Goal: Information Seeking & Learning: Learn about a topic

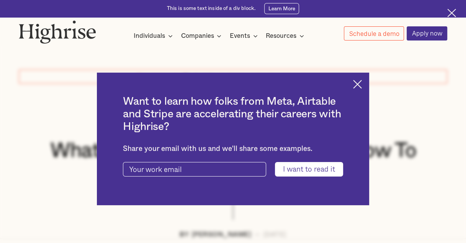
click at [362, 83] on img at bounding box center [357, 84] width 9 height 9
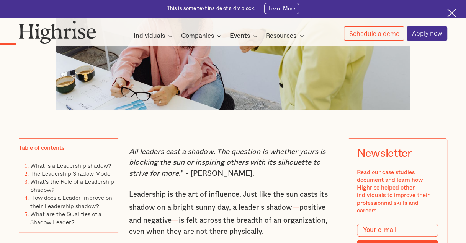
scroll to position [383, 0]
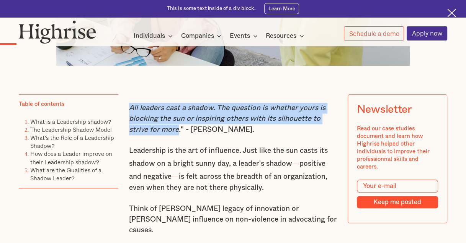
drag, startPoint x: 178, startPoint y: 134, endPoint x: 126, endPoint y: 116, distance: 55.4
copy em "All leaders cast a shadow. The question is whether yours is blocking the sun or…"
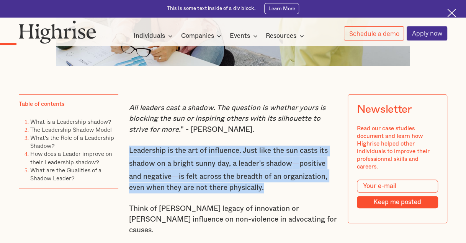
drag, startPoint x: 129, startPoint y: 155, endPoint x: 272, endPoint y: 187, distance: 147.0
click at [272, 187] on p "Leadership is the art of influence. Just like the sun casts its shadow on a bri…" at bounding box center [233, 170] width 208 height 48
copy p "Leadership is the art of influence. Just like the sun casts its shadow on a bri…"
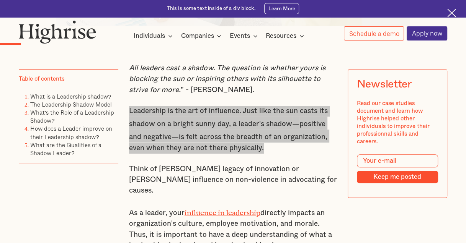
scroll to position [498, 0]
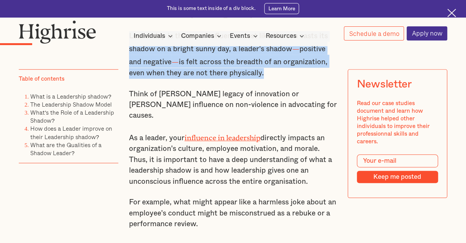
drag, startPoint x: 312, startPoint y: 170, endPoint x: 126, endPoint y: 127, distance: 190.8
copy p "As a leader, your influence in leadership directly impacts an organization's cu…"
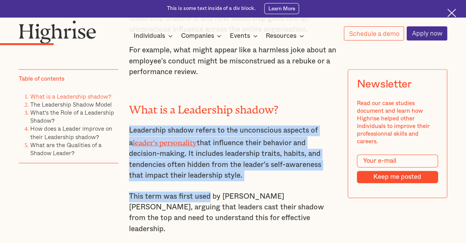
scroll to position [651, 0]
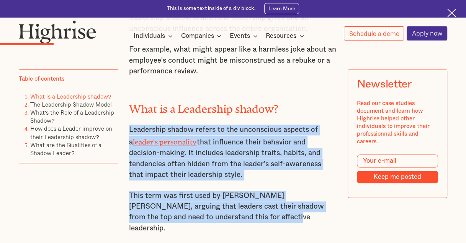
drag, startPoint x: 128, startPoint y: 159, endPoint x: 274, endPoint y: 205, distance: 152.5
click at [274, 205] on div "All leaders cast a shadow. The question is whether yours is blocking the sun or…" at bounding box center [233, 111] width 208 height 553
copy div "Leadership shadow refers to the unconscious aspects of a leader's personality t…"
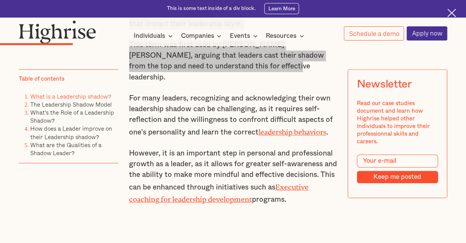
scroll to position [804, 0]
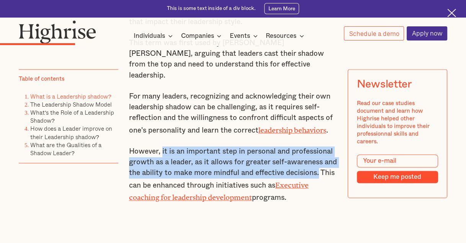
drag, startPoint x: 160, startPoint y: 130, endPoint x: 318, endPoint y: 151, distance: 159.1
click at [318, 151] on p "However, it is an important step in personal and professional growth as a leade…" at bounding box center [233, 175] width 208 height 57
copy p "it is an important step in personal and professional growth as a leader, as it …"
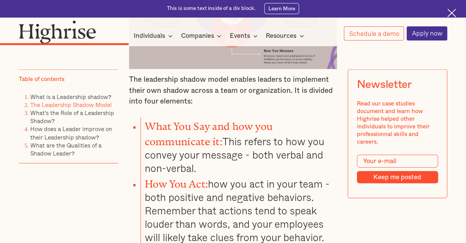
scroll to position [1186, 0]
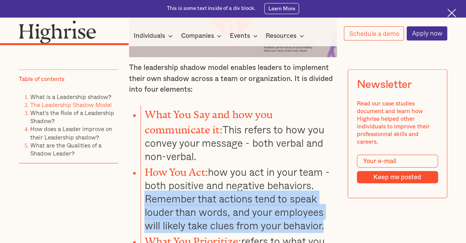
drag, startPoint x: 144, startPoint y: 174, endPoint x: 331, endPoint y: 201, distance: 188.4
click at [331, 201] on li "How You Act: how you act in your team -both positive and negative behaviors. Re…" at bounding box center [238, 197] width 196 height 69
copy li "Remember that actions tend to speak louder than words, and your employees will …"
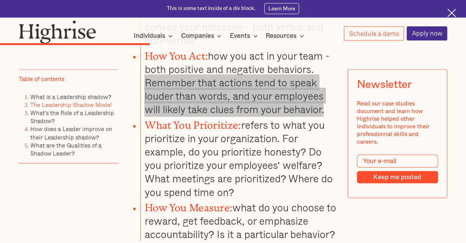
scroll to position [1340, 0]
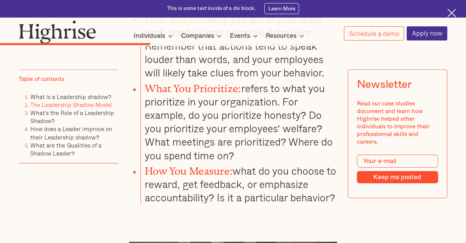
click at [292, 88] on li "What You Prioritize: refers to what you prioritize in your organization. For ex…" at bounding box center [238, 121] width 196 height 83
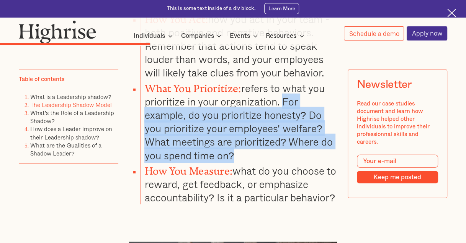
drag, startPoint x: 286, startPoint y: 75, endPoint x: 286, endPoint y: 129, distance: 54.3
click at [286, 129] on li "What You Prioritize: refers to what you prioritize in your organization. For ex…" at bounding box center [238, 121] width 196 height 83
copy li "For example, do you prioritize honesty? Do you prioritize your employees' welfa…"
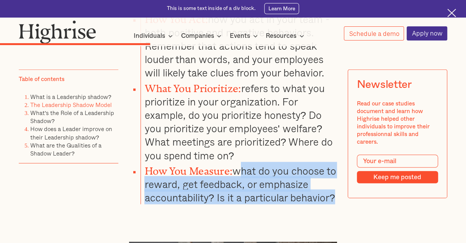
drag, startPoint x: 240, startPoint y: 142, endPoint x: 261, endPoint y: 181, distance: 44.7
click at [261, 181] on li "How You Measure: what do you choose to reward, get feedback, or emphasize accou…" at bounding box center [238, 183] width 196 height 42
copy li "hat do you choose to reward, get feedback, or emphasize accountability? Is it a…"
